Goal: Task Accomplishment & Management: Manage account settings

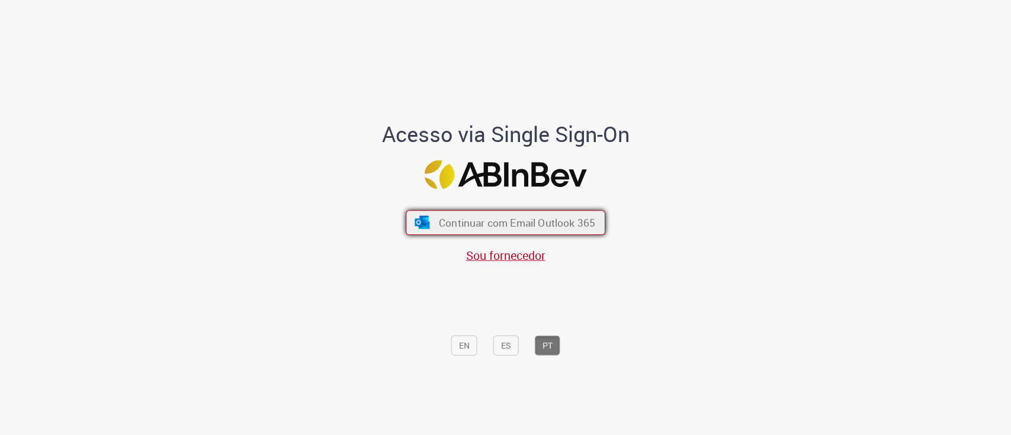
click at [483, 231] on button "Continuar com Email Outlook 365" at bounding box center [506, 222] width 200 height 25
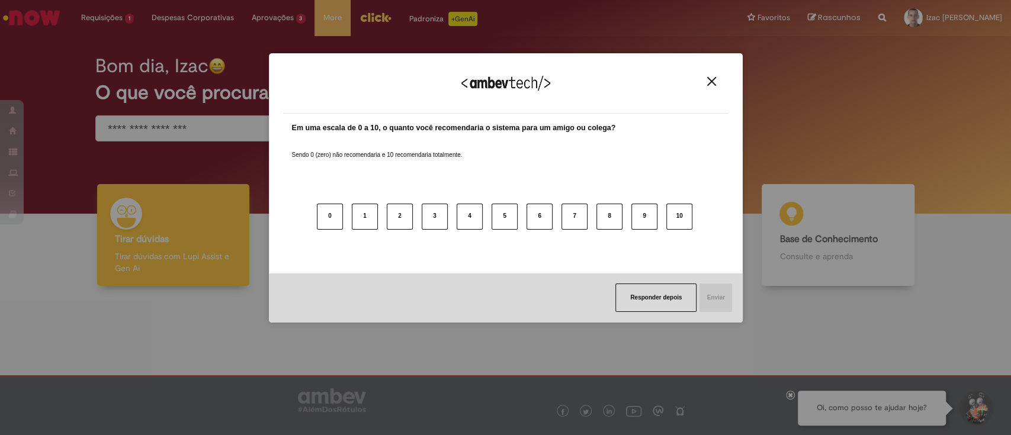
click at [712, 82] on img "Close" at bounding box center [711, 81] width 9 height 9
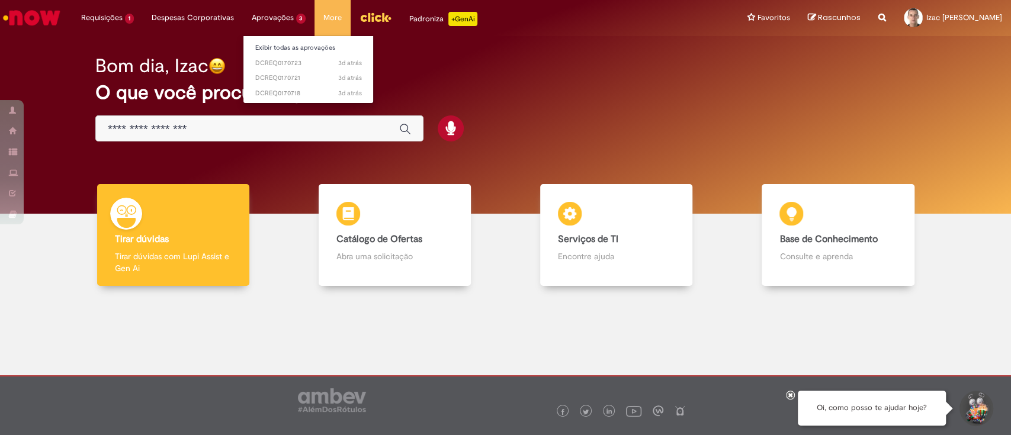
click at [275, 18] on li "Aprovações 3 Exibir todas as aprovações 3d atrás 3 dias atrás DCREQ0170723 3d a…" at bounding box center [279, 18] width 72 height 36
click at [277, 50] on link "Exibir todas as aprovações" at bounding box center [308, 47] width 130 height 13
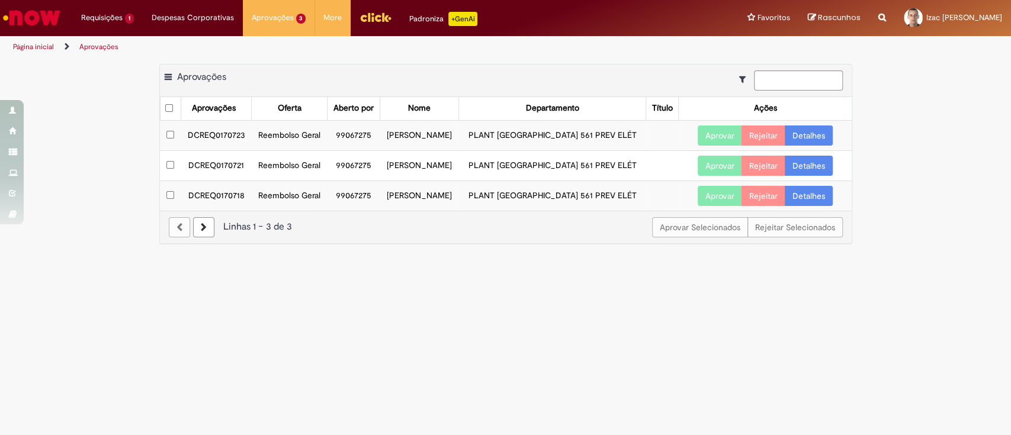
click at [715, 146] on button "Aprovar" at bounding box center [720, 136] width 44 height 20
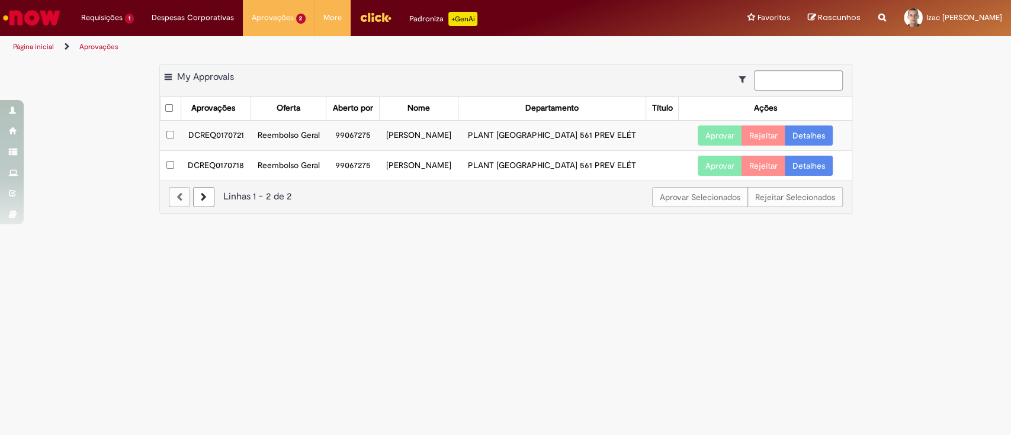
click at [715, 146] on button "Aprovar" at bounding box center [720, 136] width 44 height 20
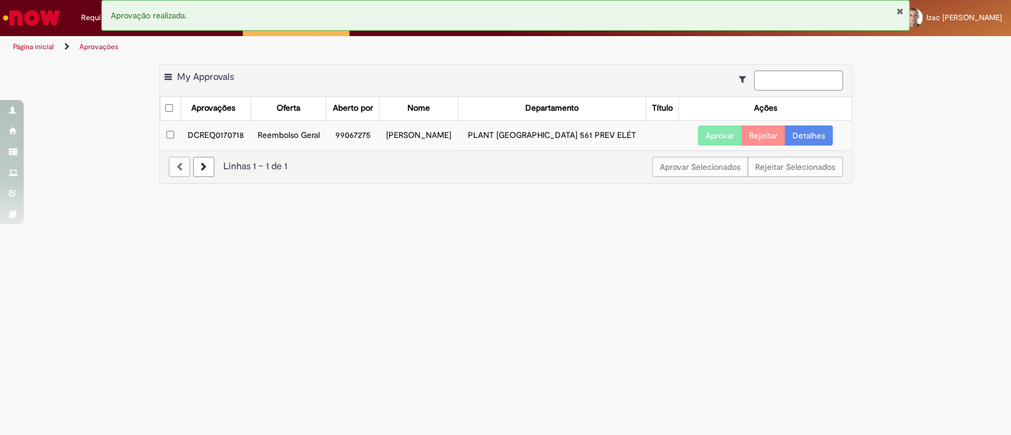
click at [715, 146] on button "Aprovar" at bounding box center [720, 136] width 44 height 20
